Goal: Entertainment & Leisure: Consume media (video, audio)

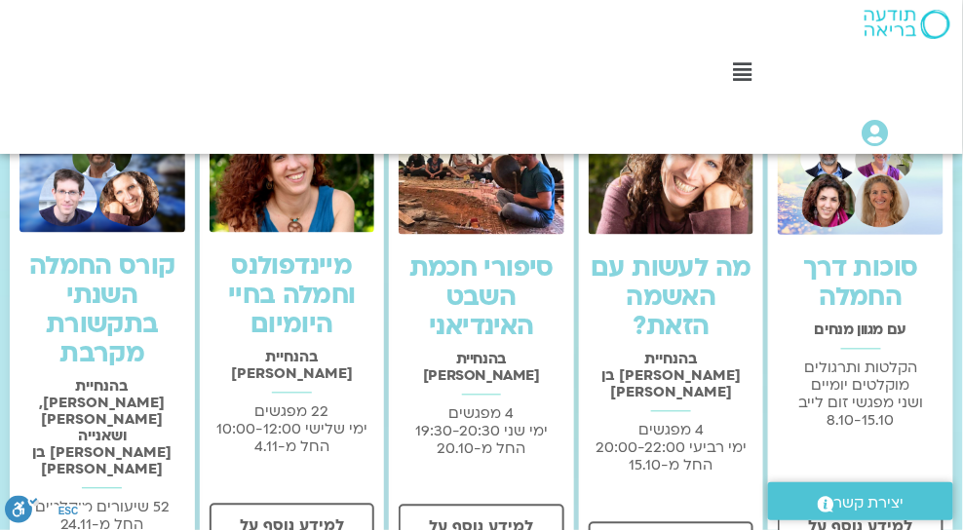
scroll to position [835, 0]
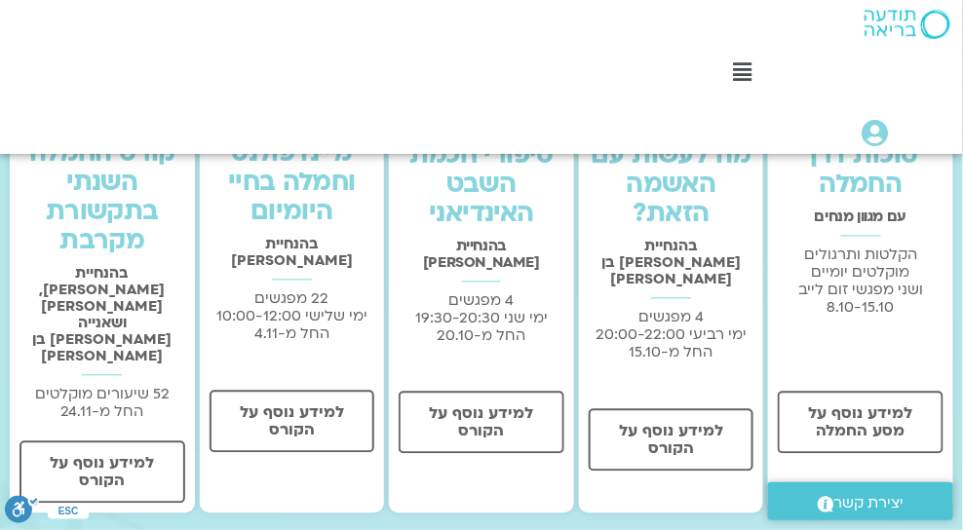
click at [878, 183] on link "סוכות דרך החמלה" at bounding box center [860, 170] width 115 height 64
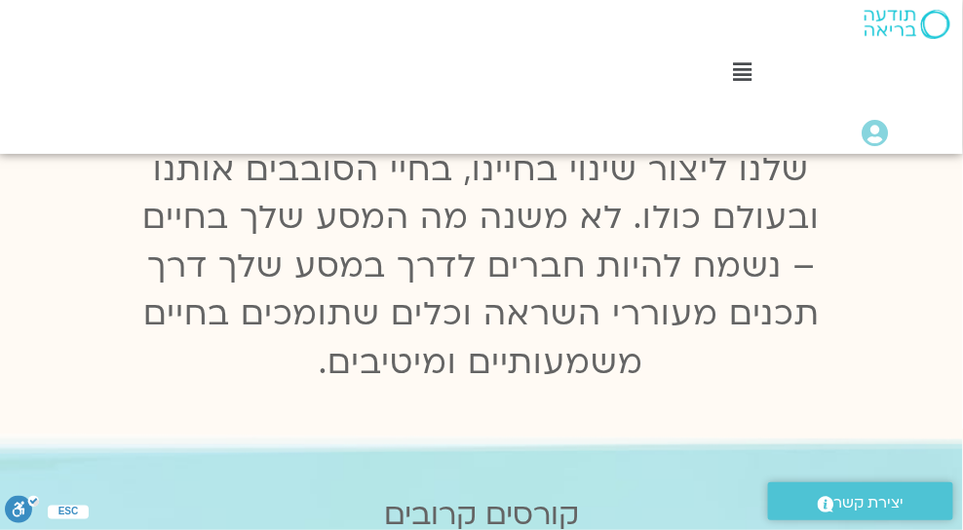
scroll to position [0, 0]
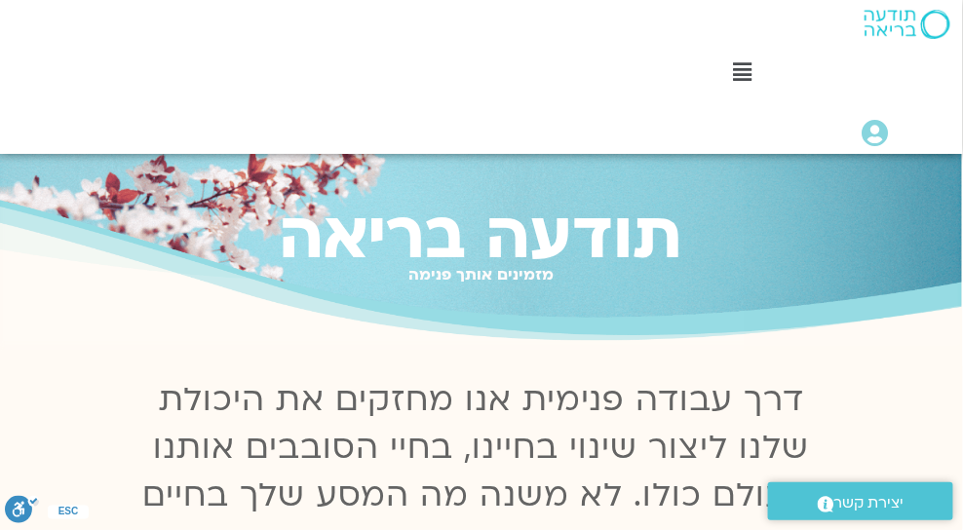
click at [745, 78] on icon at bounding box center [742, 71] width 19 height 21
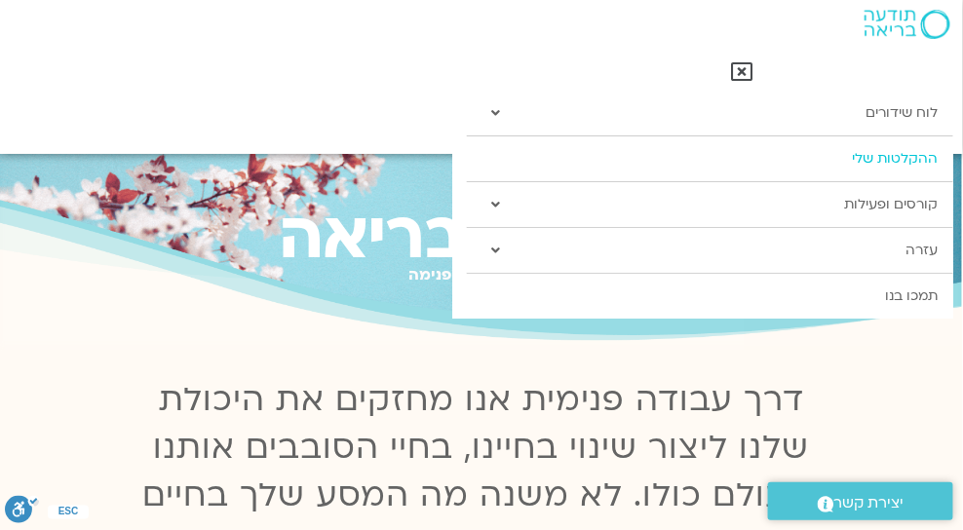
click at [884, 158] on link "ההקלטות שלי" at bounding box center [710, 158] width 486 height 45
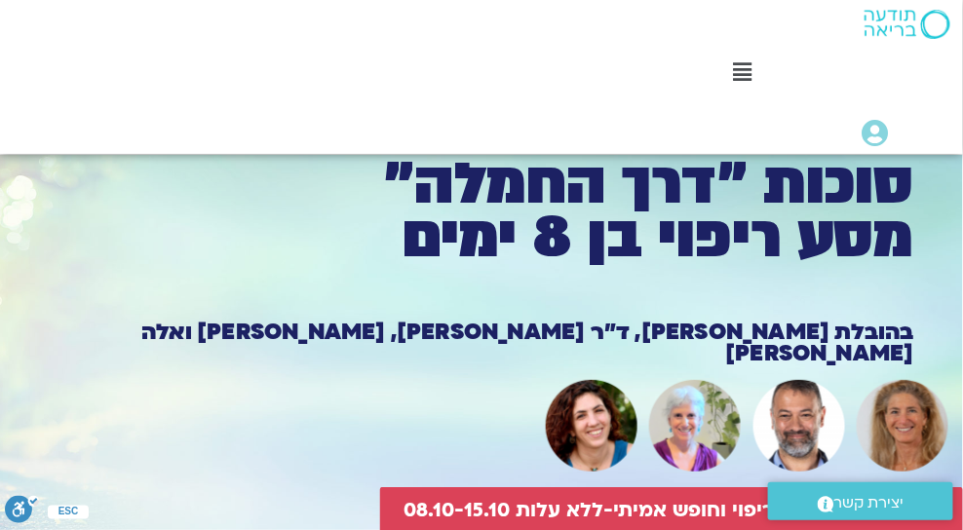
click at [410, 68] on div "Main Menu לוח שידורים לוח שידורים יומי תכניה שבועית ההקלטות שלי קורסים ופעילות …" at bounding box center [481, 77] width 964 height 154
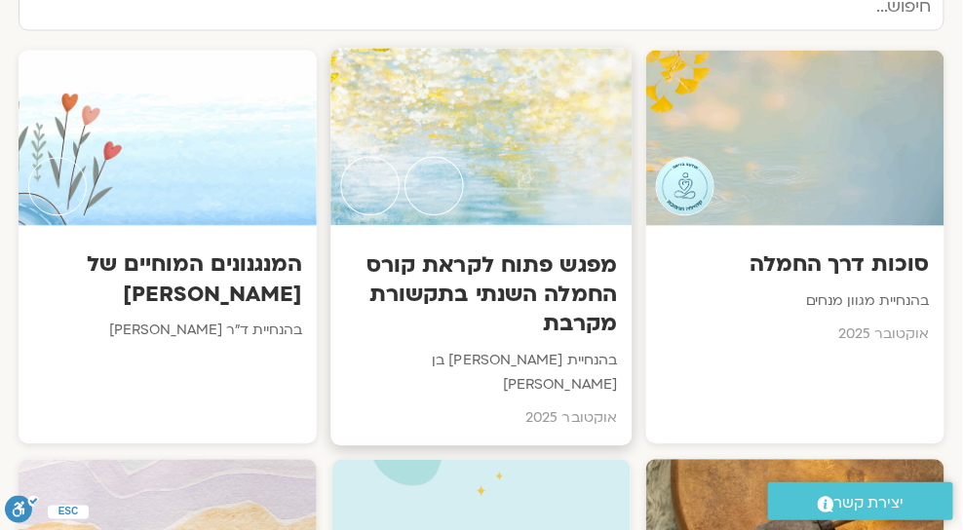
scroll to position [947, 0]
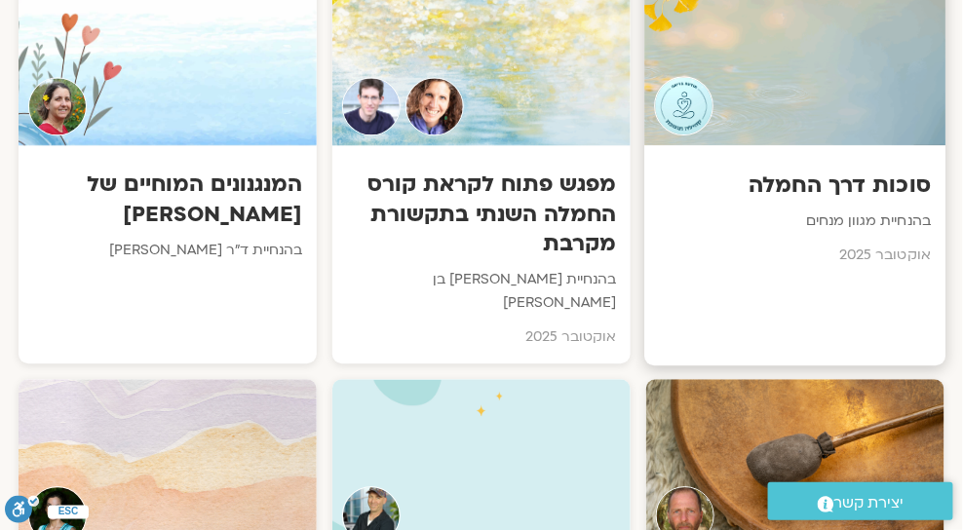
click at [835, 183] on h3 "סוכות דרך החמלה" at bounding box center [796, 185] width 272 height 30
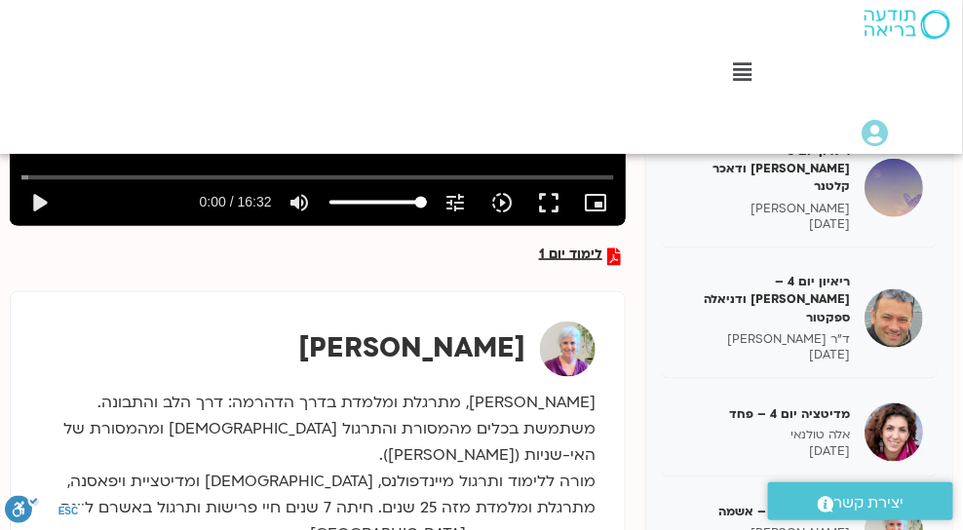
scroll to position [532, 0]
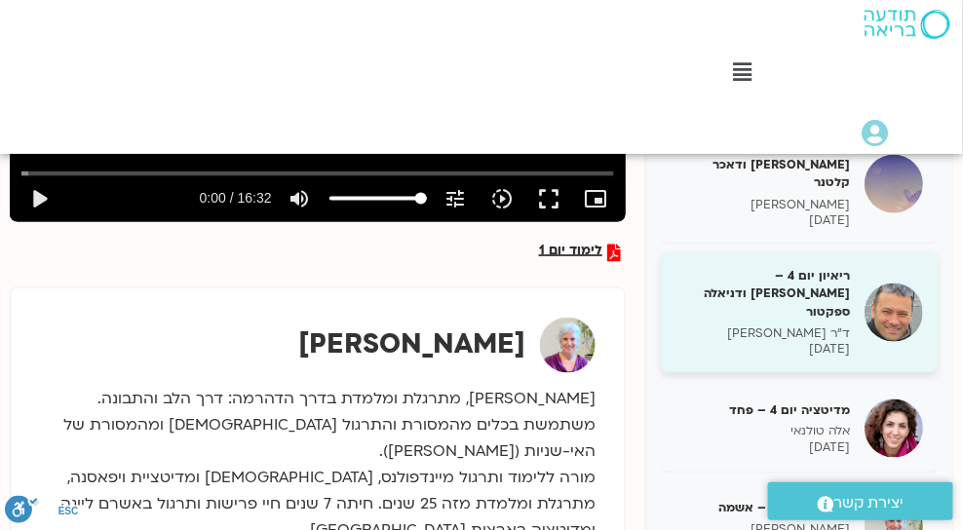
click at [815, 500] on h5 "מדיטציה יום 5 – אשמה" at bounding box center [763, 509] width 175 height 18
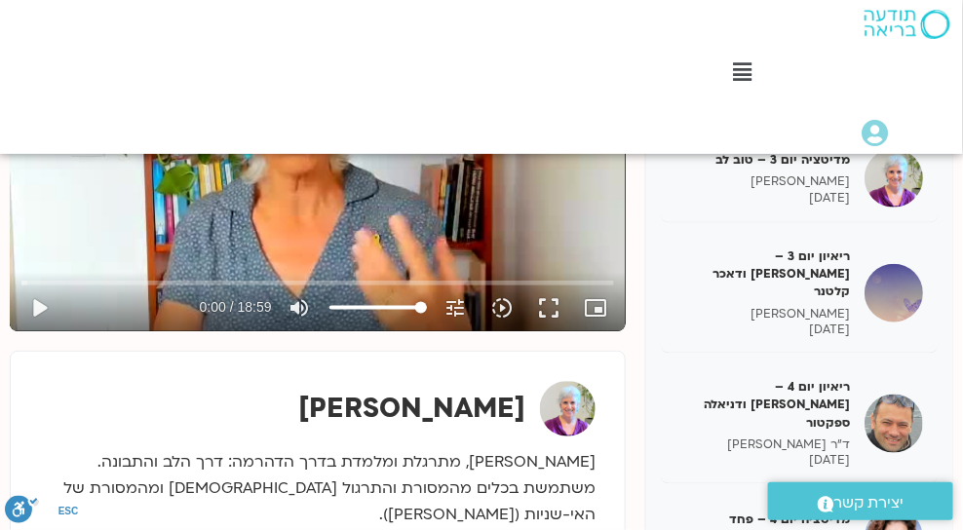
scroll to position [421, 0]
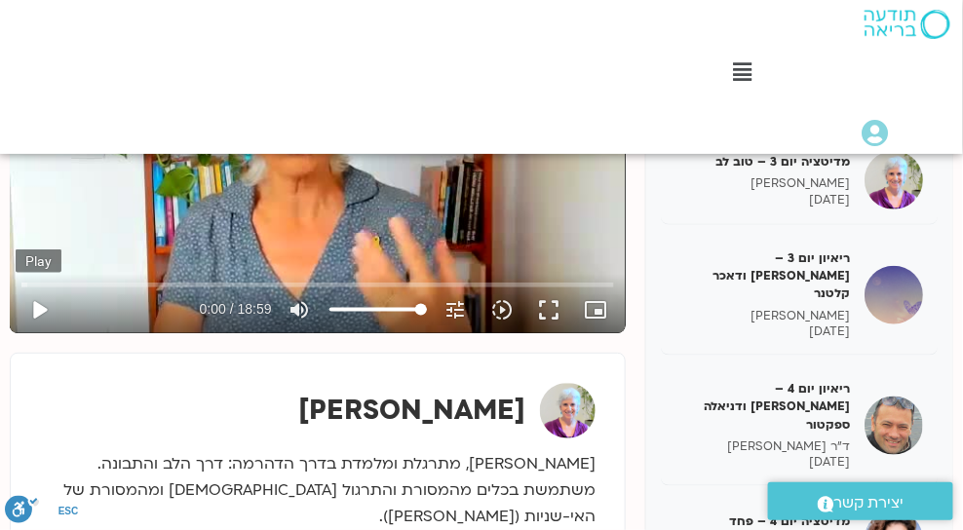
click at [37, 300] on button "play_arrow" at bounding box center [39, 310] width 47 height 47
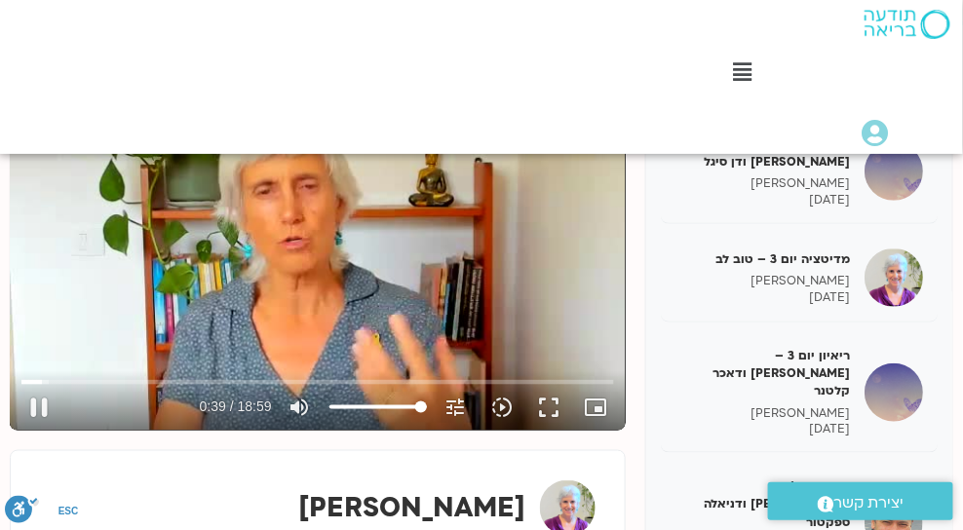
scroll to position [274, 0]
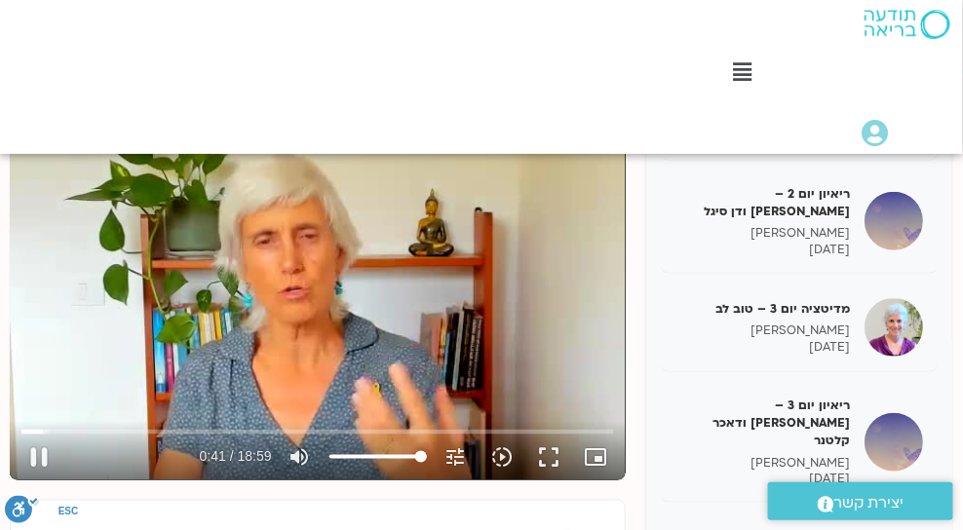
type input "41.343865"
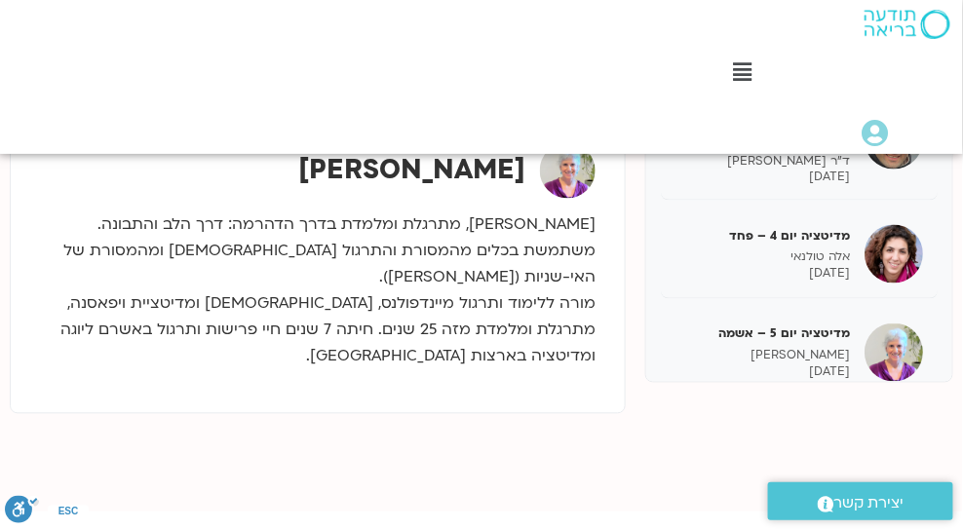
scroll to position [532, 0]
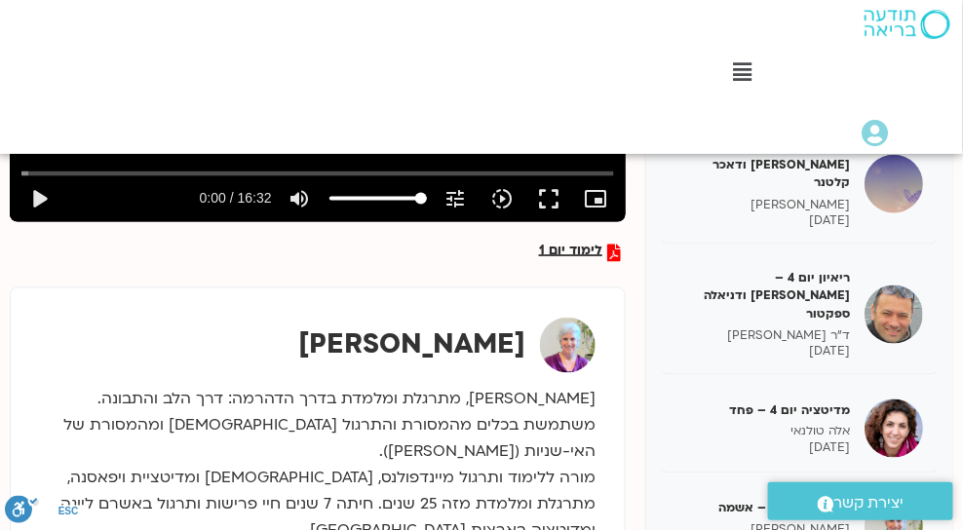
click at [836, 269] on h5 "ריאיון יום 4 – אסף סטי אל-בר ודניאלה ספקטור" at bounding box center [763, 296] width 175 height 54
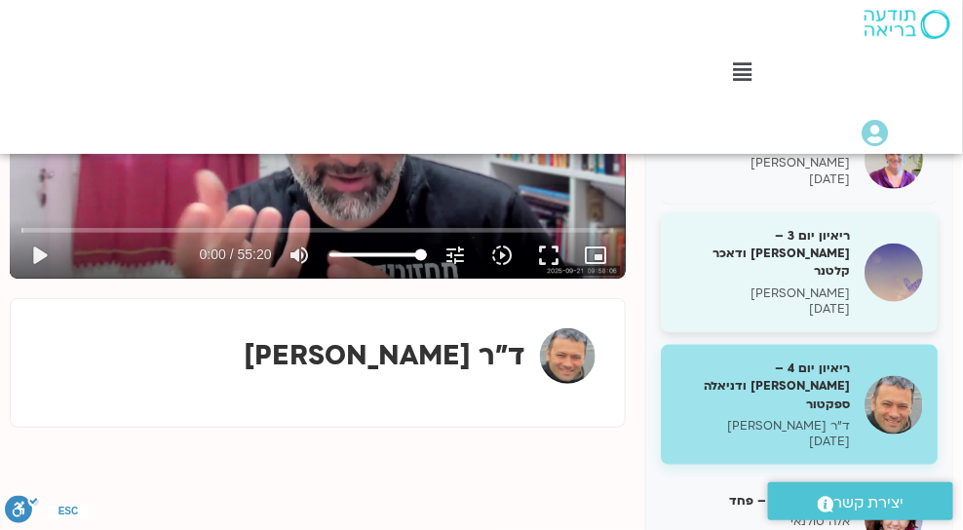
scroll to position [289, 0]
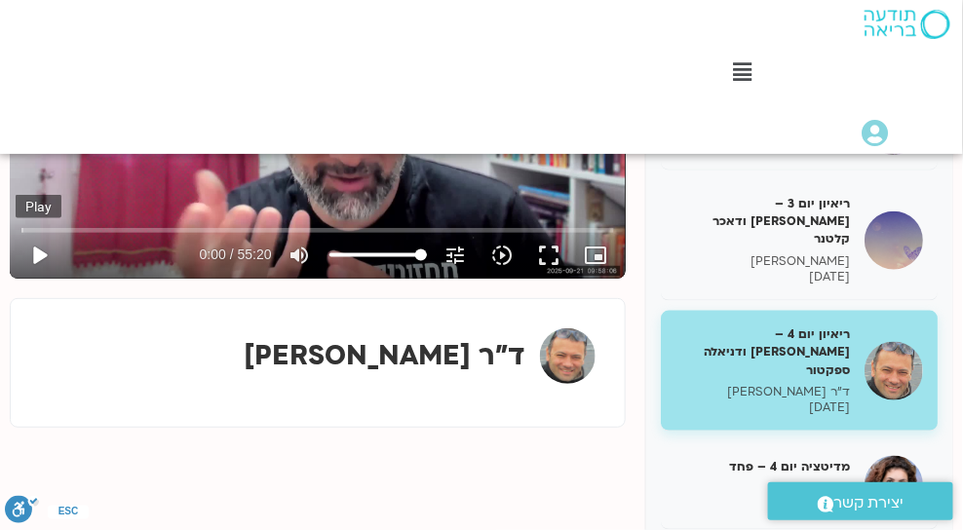
click at [38, 248] on button "play_arrow" at bounding box center [39, 255] width 47 height 47
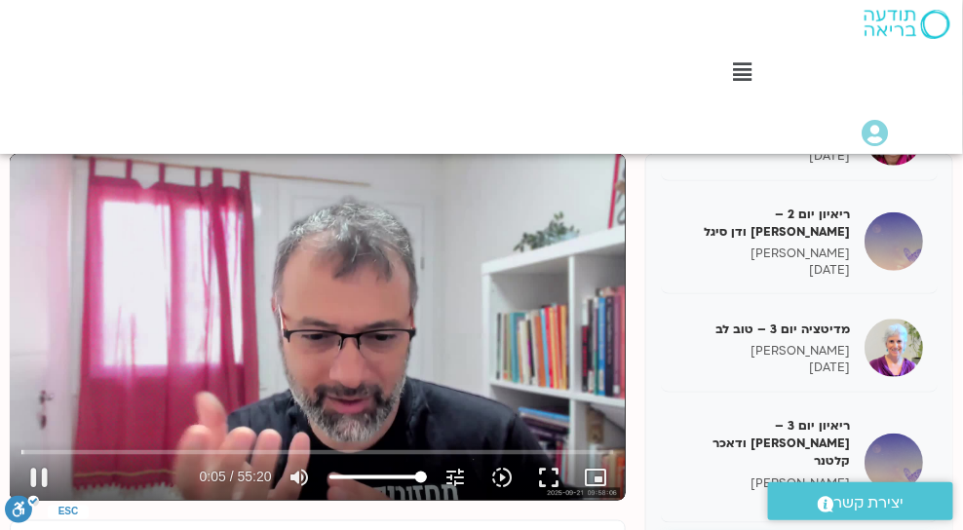
scroll to position [253, 0]
click at [41, 450] on input "Seek" at bounding box center [317, 453] width 592 height 12
click at [68, 450] on input "Seek" at bounding box center [317, 453] width 592 height 12
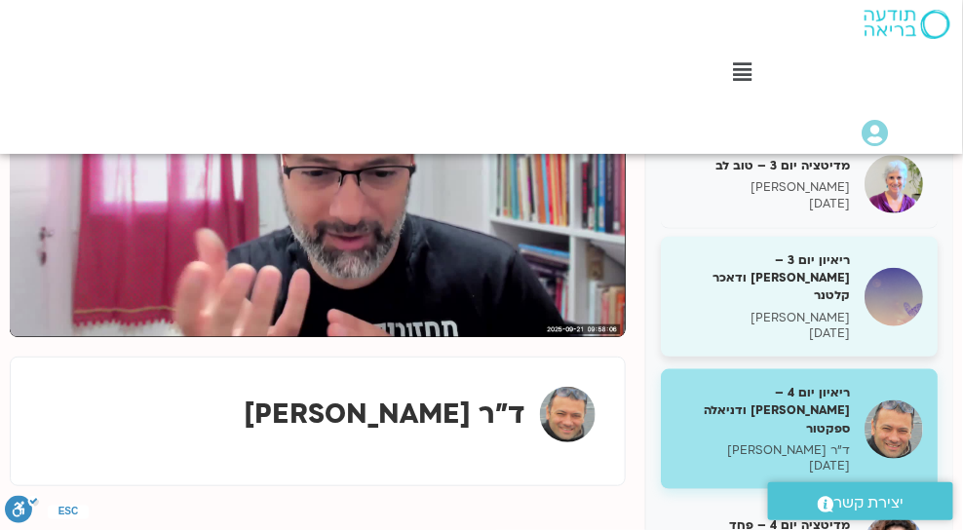
scroll to position [420, 0]
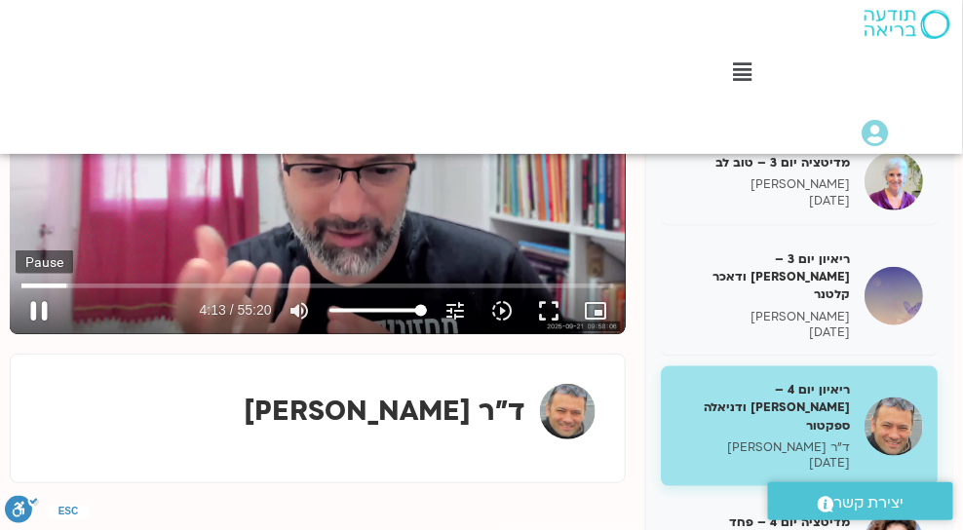
click at [52, 306] on button "pause" at bounding box center [39, 311] width 47 height 47
type input "254.11341"
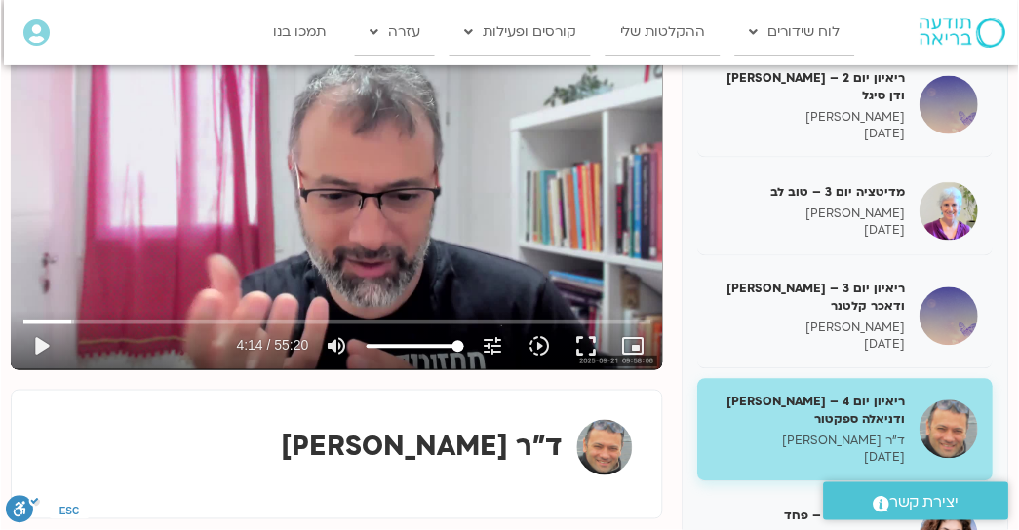
scroll to position [259, 0]
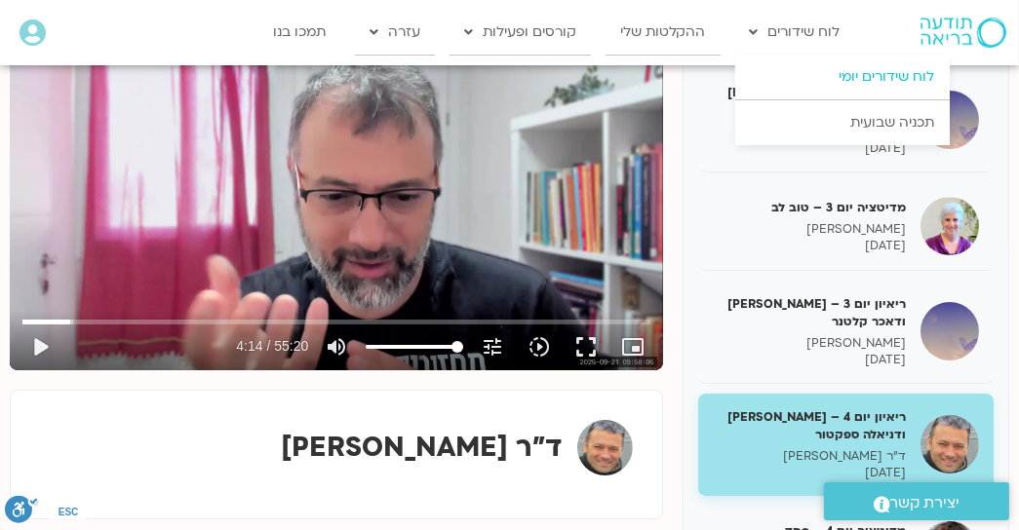
click at [871, 78] on link "לוח שידורים יומי" at bounding box center [842, 77] width 214 height 45
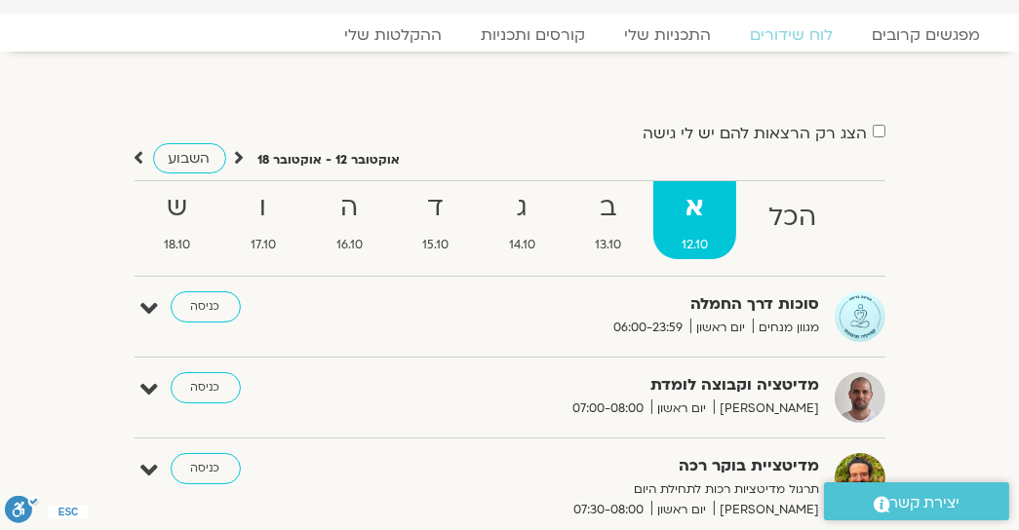
scroll to position [167, 0]
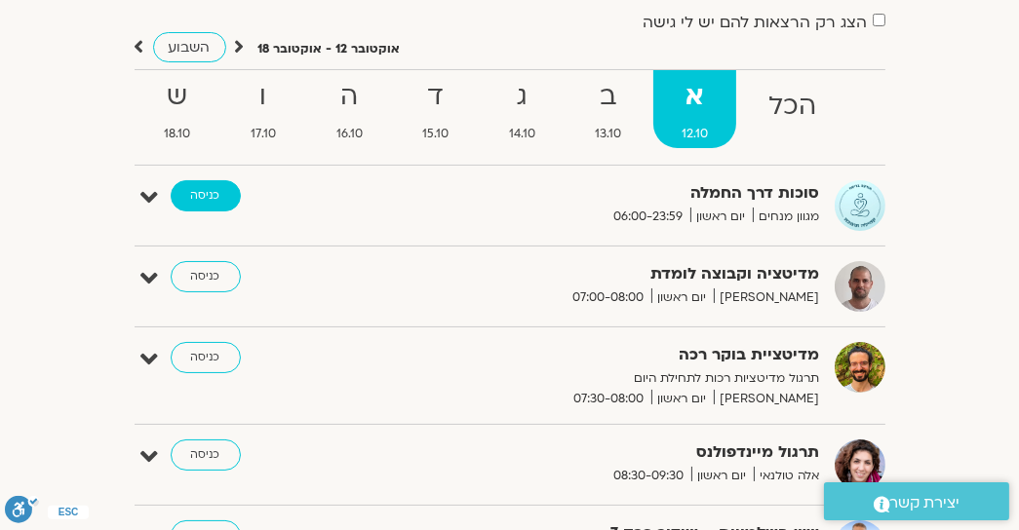
click at [200, 195] on link "כניסה" at bounding box center [206, 195] width 70 height 31
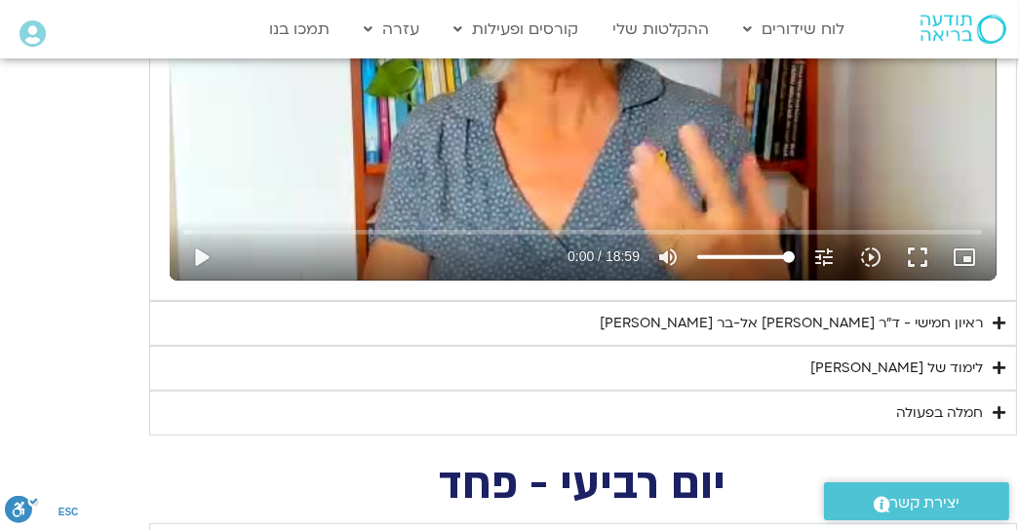
scroll to position [1073, 0]
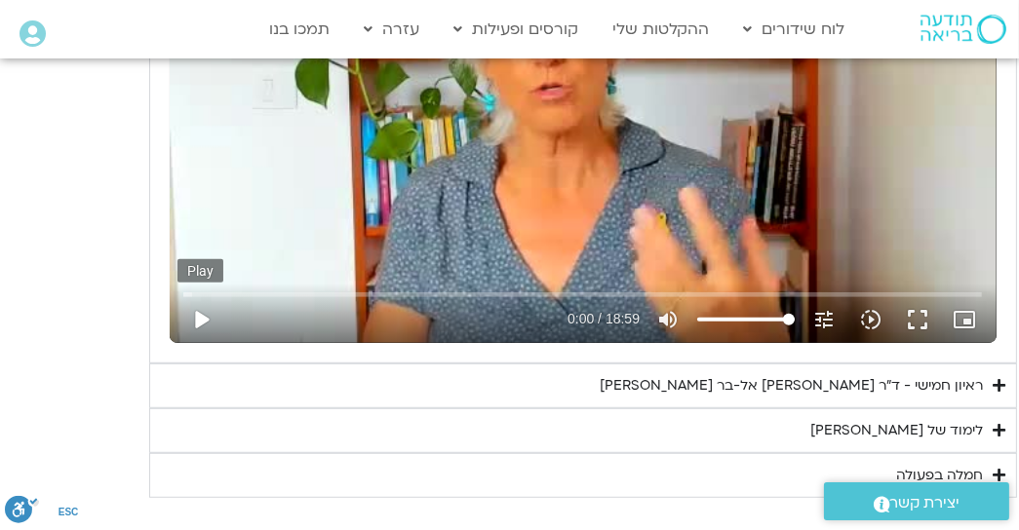
click at [201, 317] on button "play_arrow" at bounding box center [200, 319] width 47 height 47
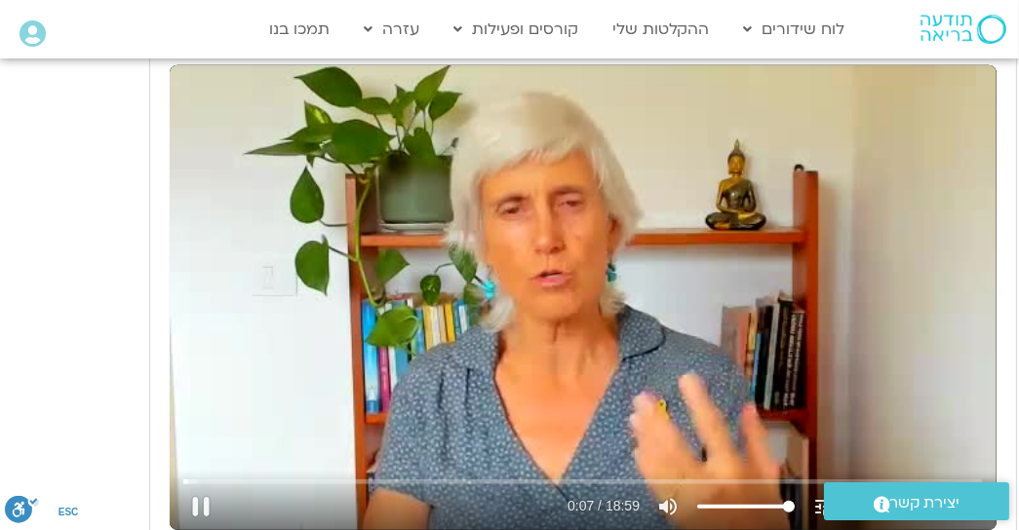
scroll to position [906, 0]
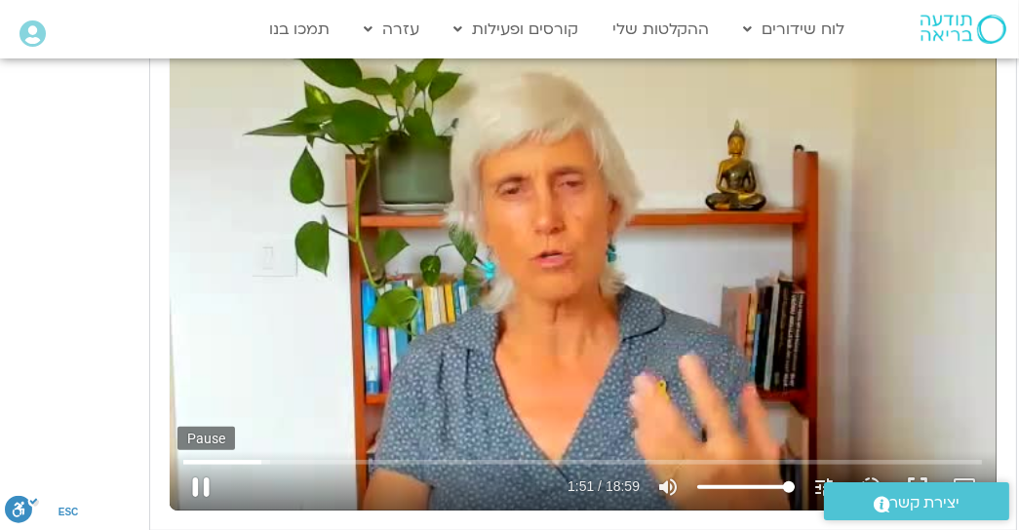
click at [200, 488] on button "pause" at bounding box center [200, 487] width 47 height 47
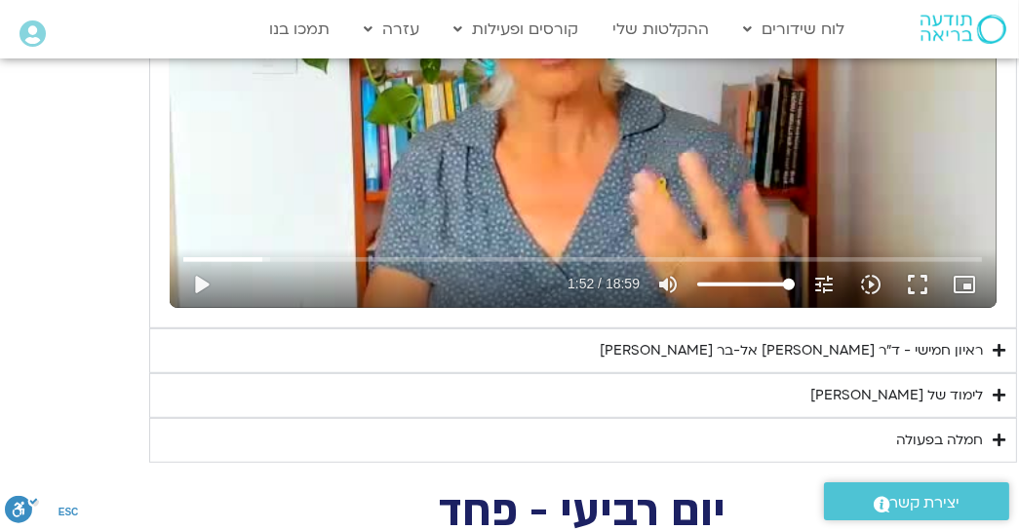
scroll to position [1129, 0]
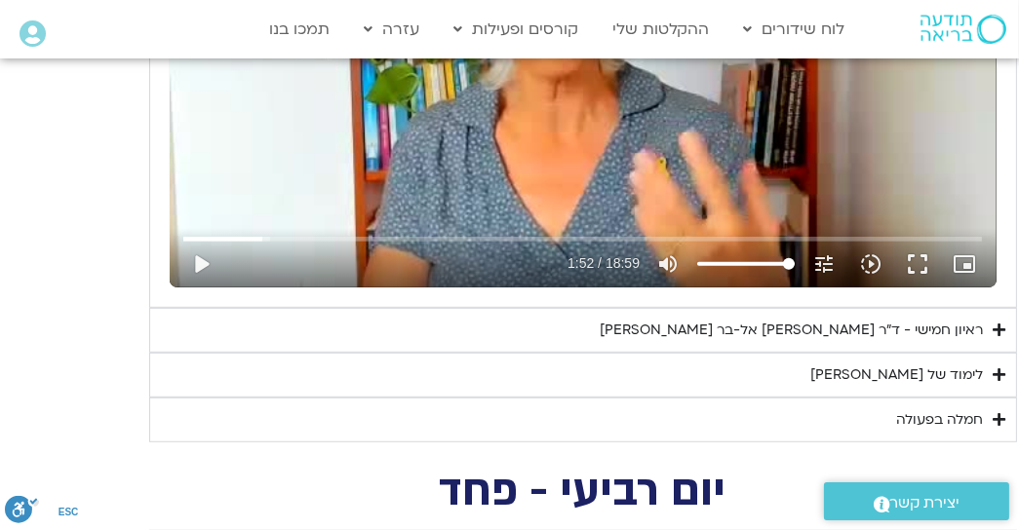
click at [958, 330] on div "ראיון חמישי - ד"ר אסף סטי אל-בר ודנה ברגר" at bounding box center [792, 330] width 383 height 23
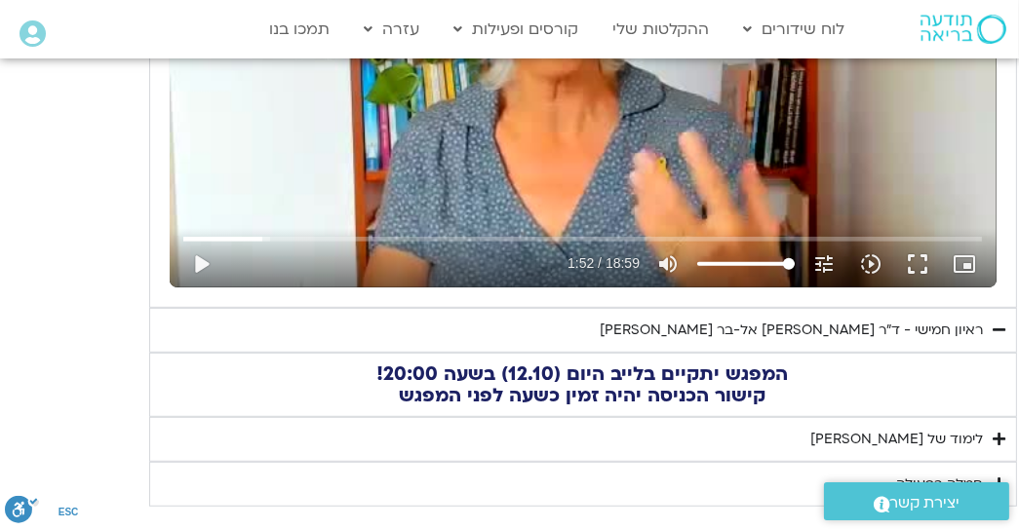
click at [995, 435] on icon "Accordion. Open links with Enter or Space, close with Escape, and navigate with…" at bounding box center [999, 439] width 13 height 15
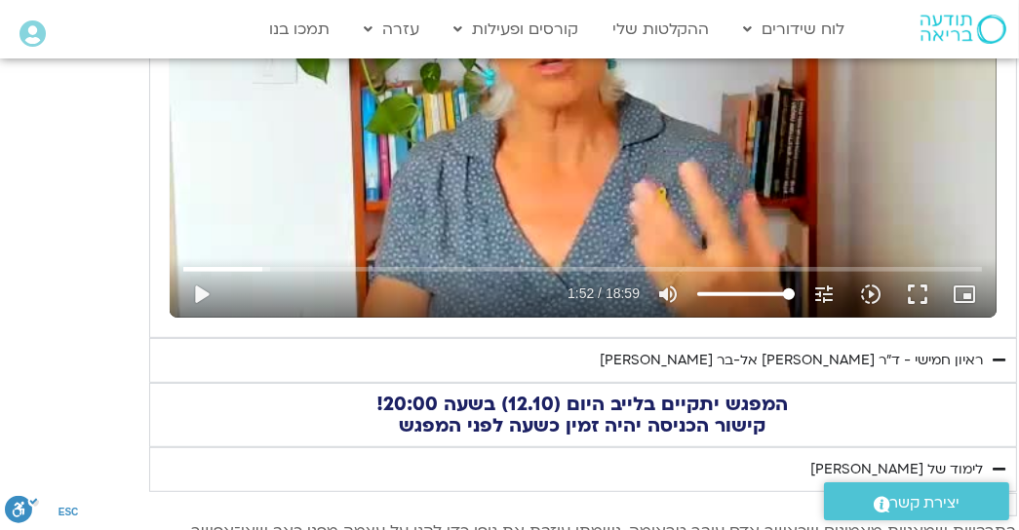
scroll to position [1073, 0]
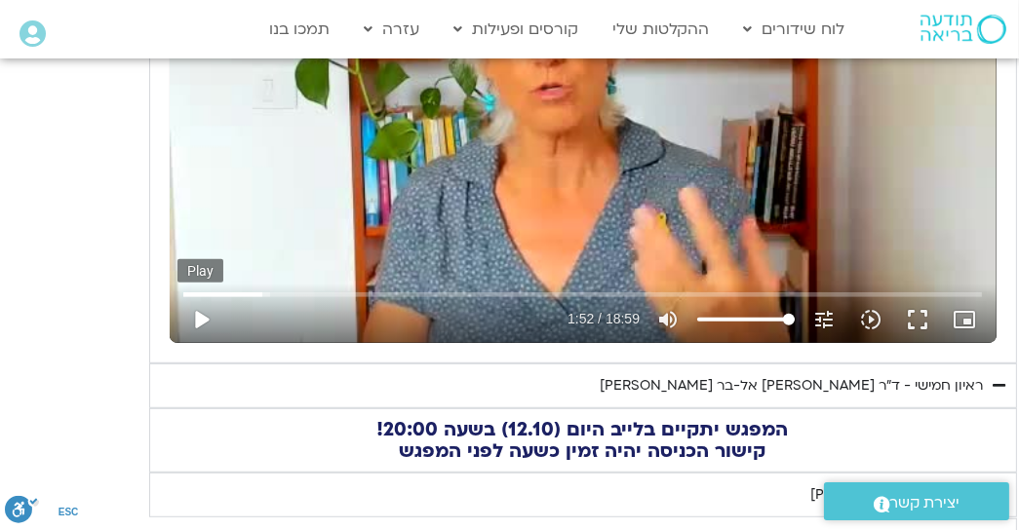
click at [199, 313] on button "play_arrow" at bounding box center [200, 319] width 47 height 47
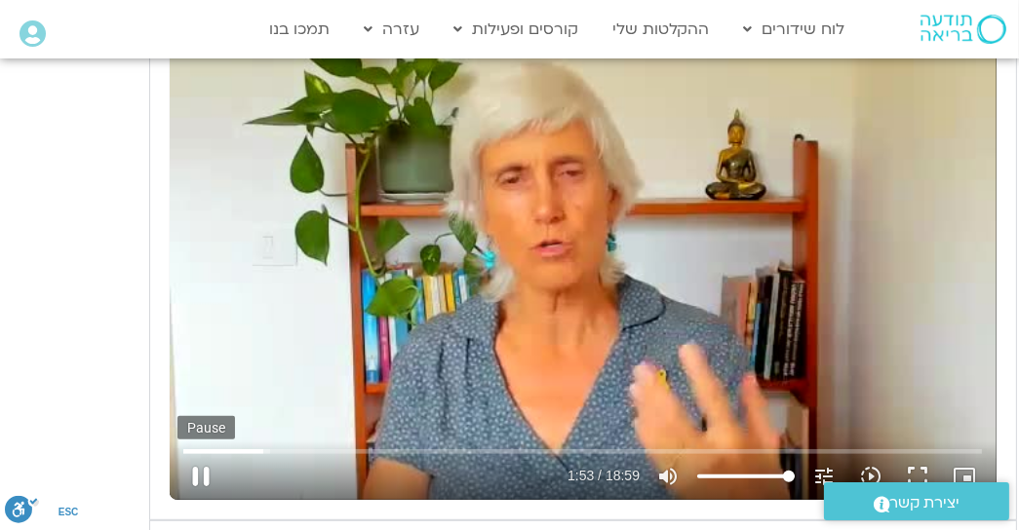
scroll to position [906, 0]
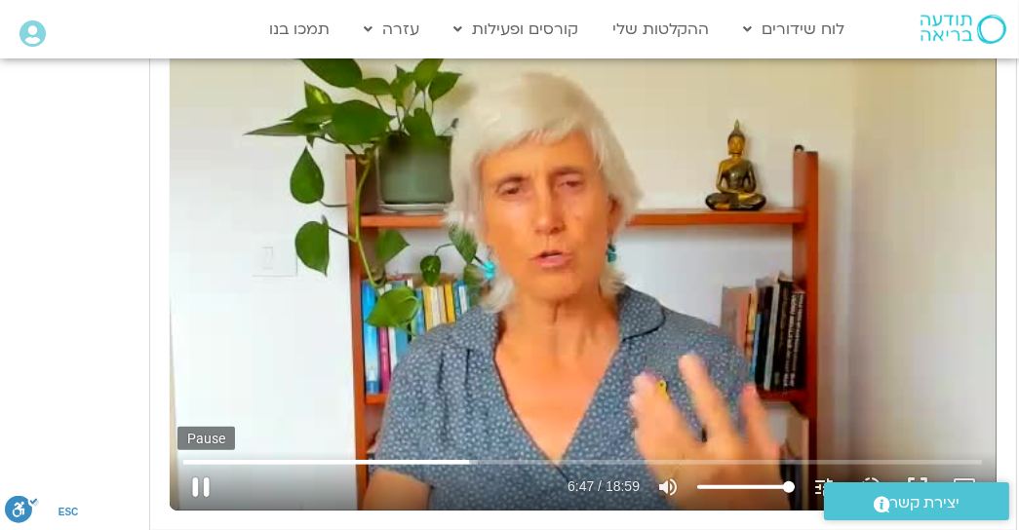
click at [202, 486] on button "pause" at bounding box center [200, 487] width 47 height 47
type input "408.213399"
